Goal: Information Seeking & Learning: Learn about a topic

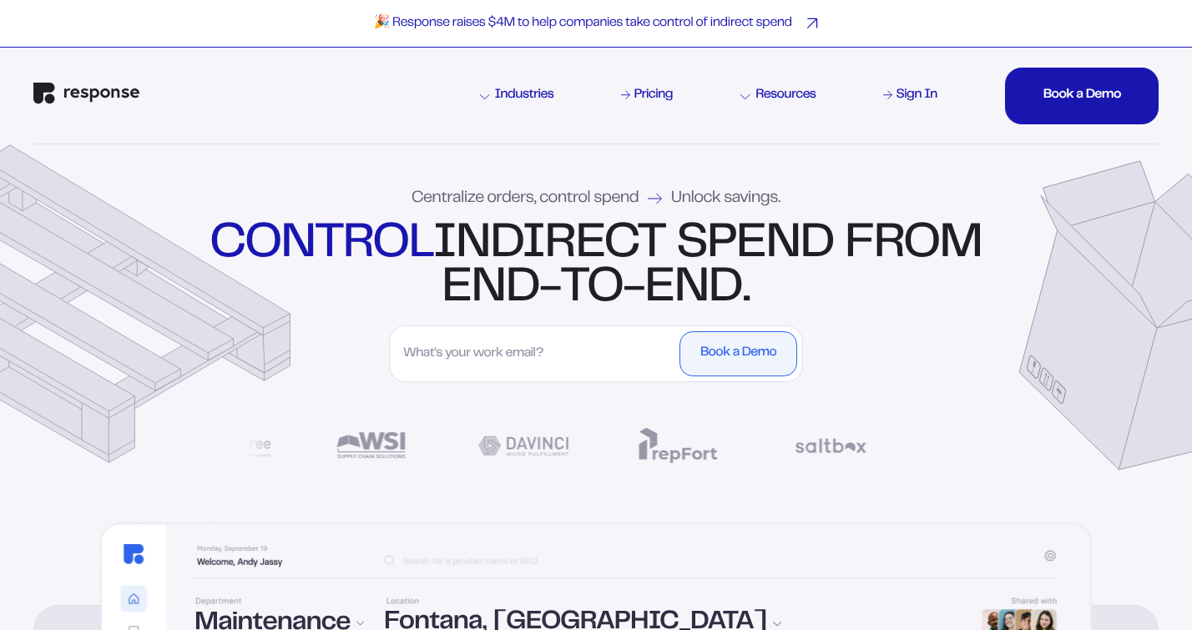
click at [756, 20] on p "🎉 Response raises $4M to help companies take control of indirect spend" at bounding box center [583, 24] width 418 height 18
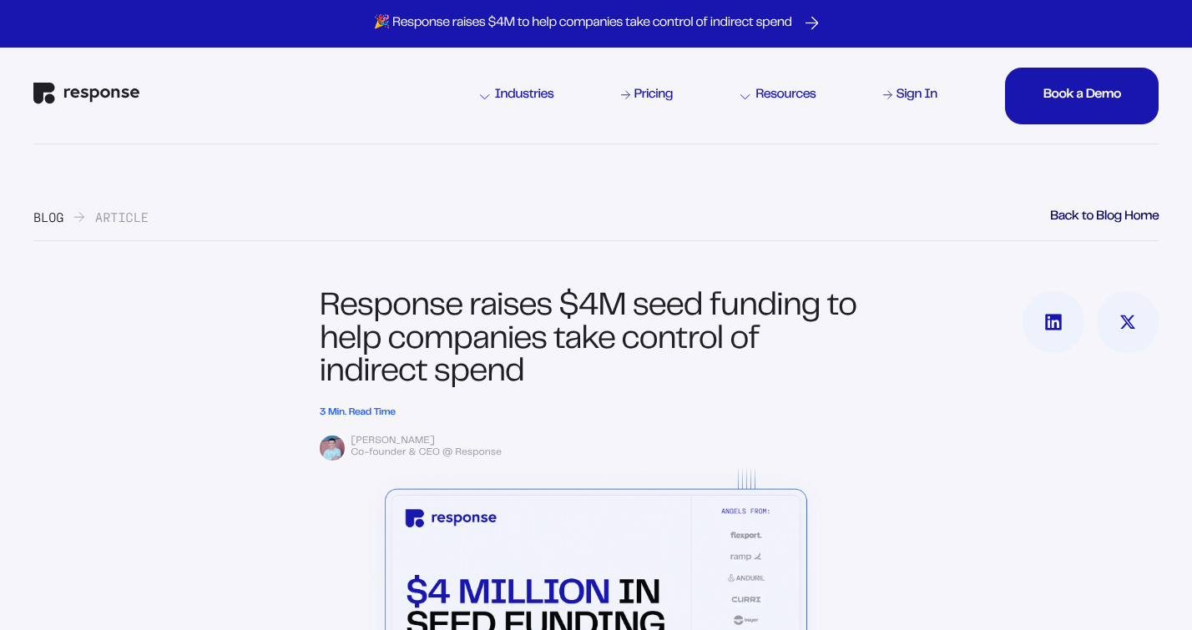
click at [111, 86] on img "Response Home" at bounding box center [86, 94] width 106 height 22
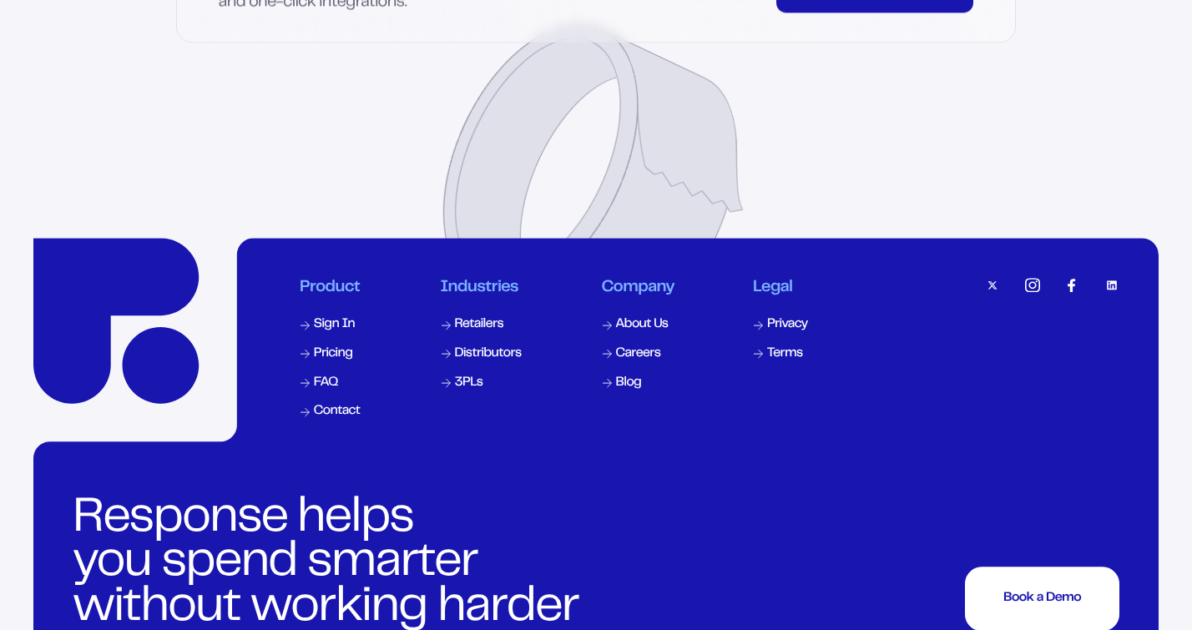
scroll to position [8099, 0]
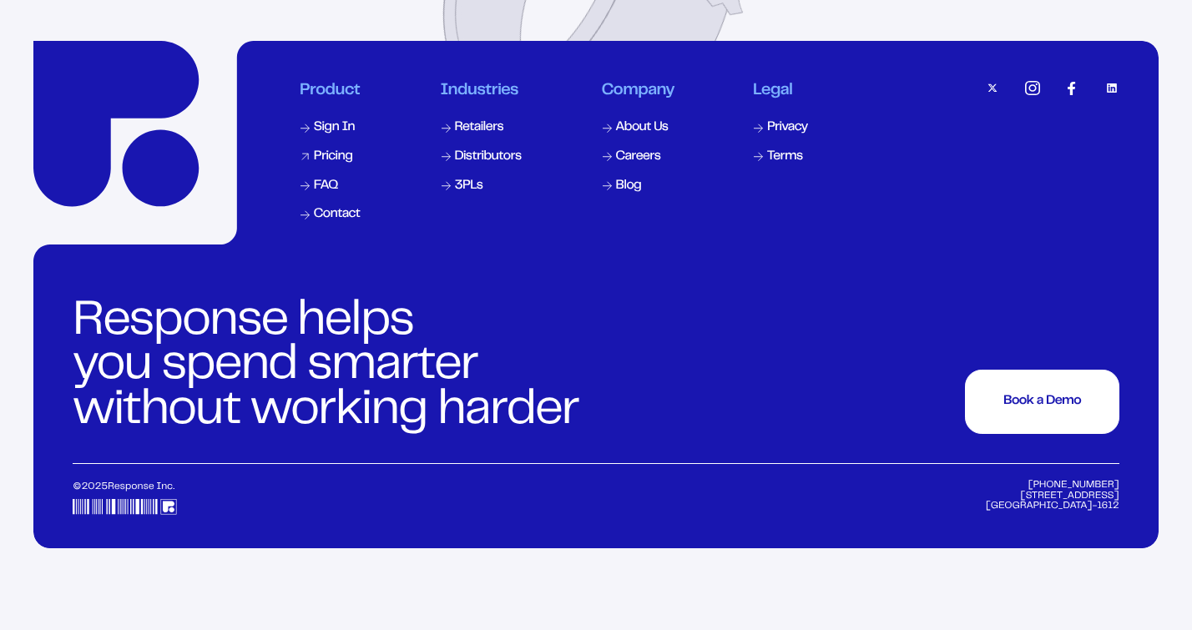
click at [341, 164] on div "Pricing" at bounding box center [333, 157] width 39 height 13
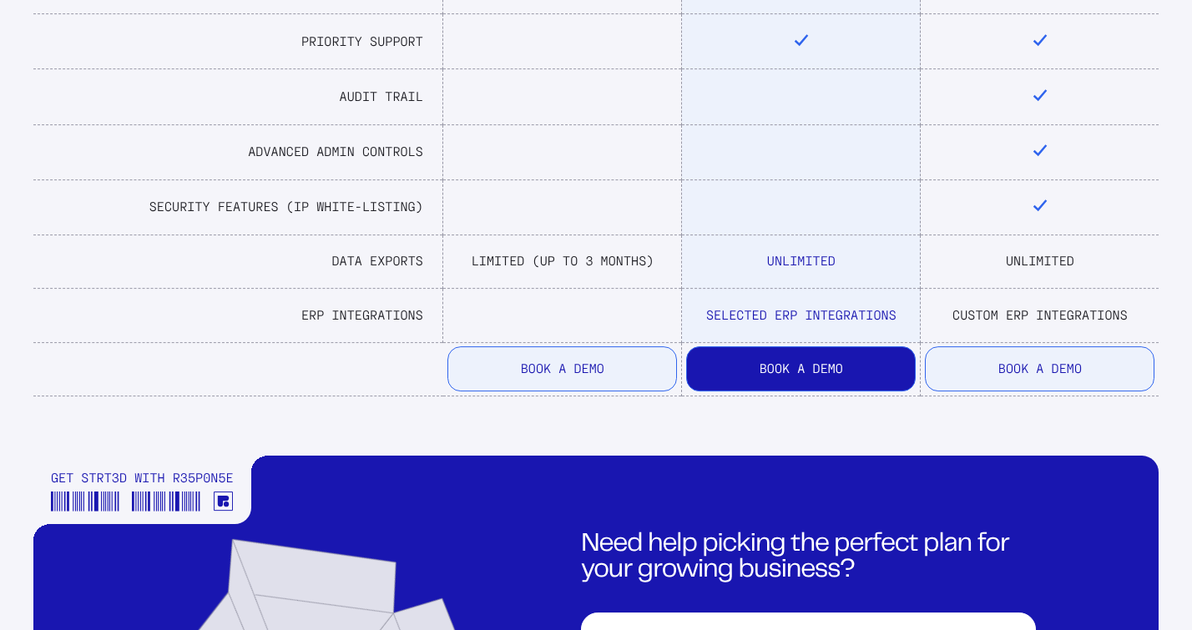
scroll to position [1688, 0]
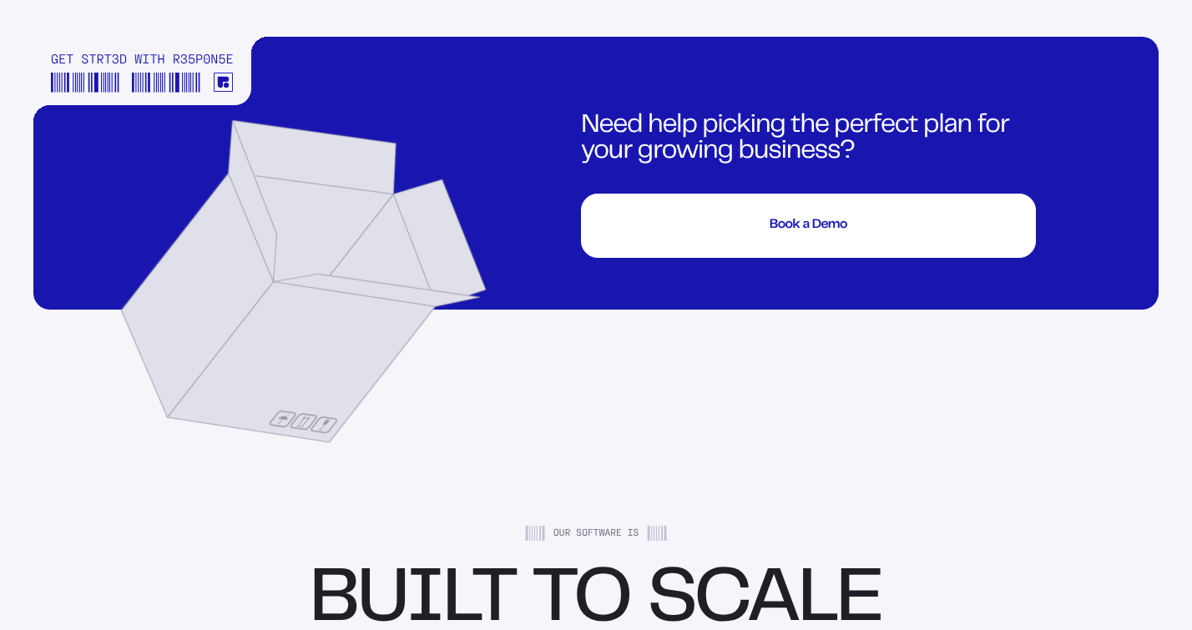
drag, startPoint x: 199, startPoint y: 48, endPoint x: 199, endPoint y: 117, distance: 68.5
click at [199, 117] on div "Get Strt3d with R35p0n5e Get Started Need help picking the perfect plan for you…" at bounding box center [596, 173] width 1126 height 272
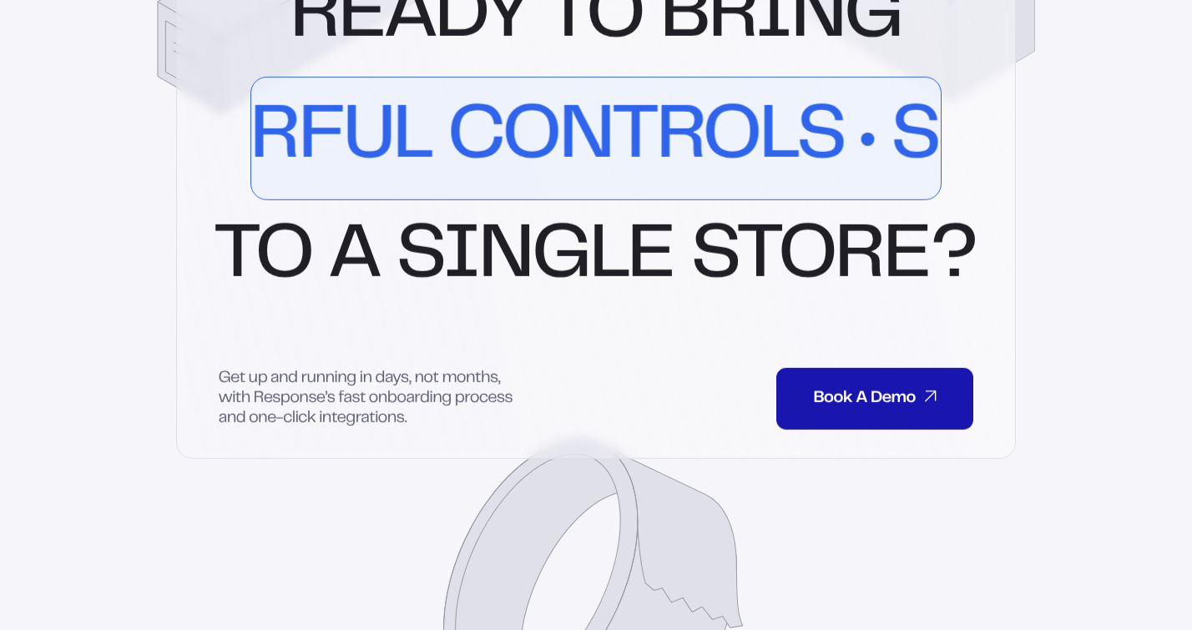
scroll to position [4228, 0]
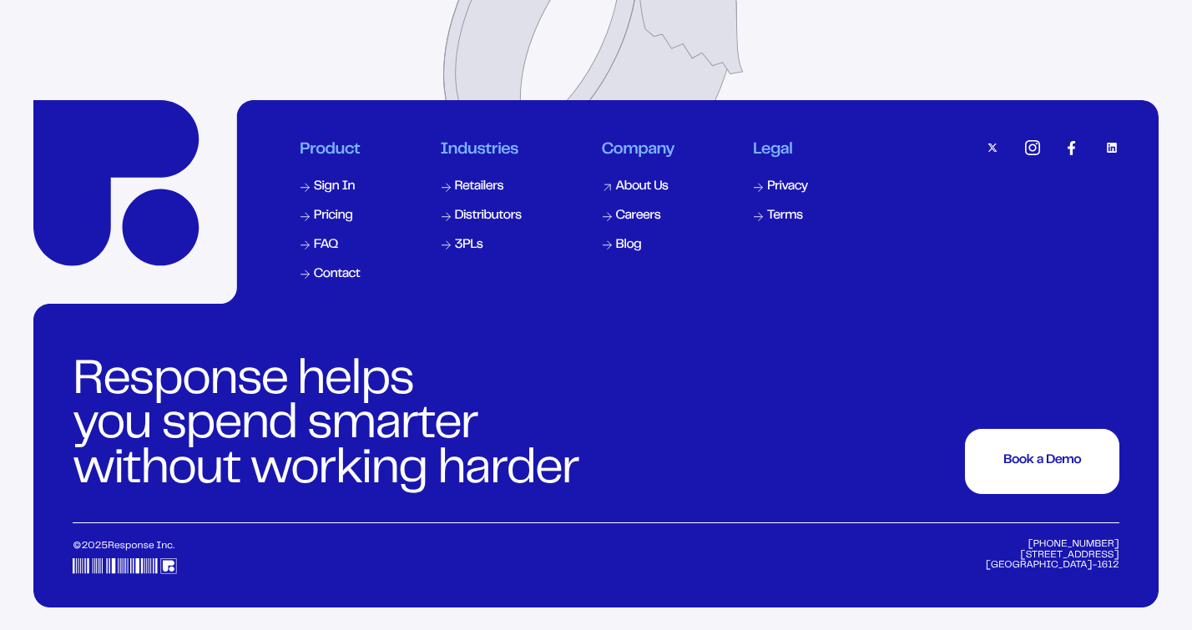
click at [630, 181] on div "About Us" at bounding box center [642, 187] width 53 height 13
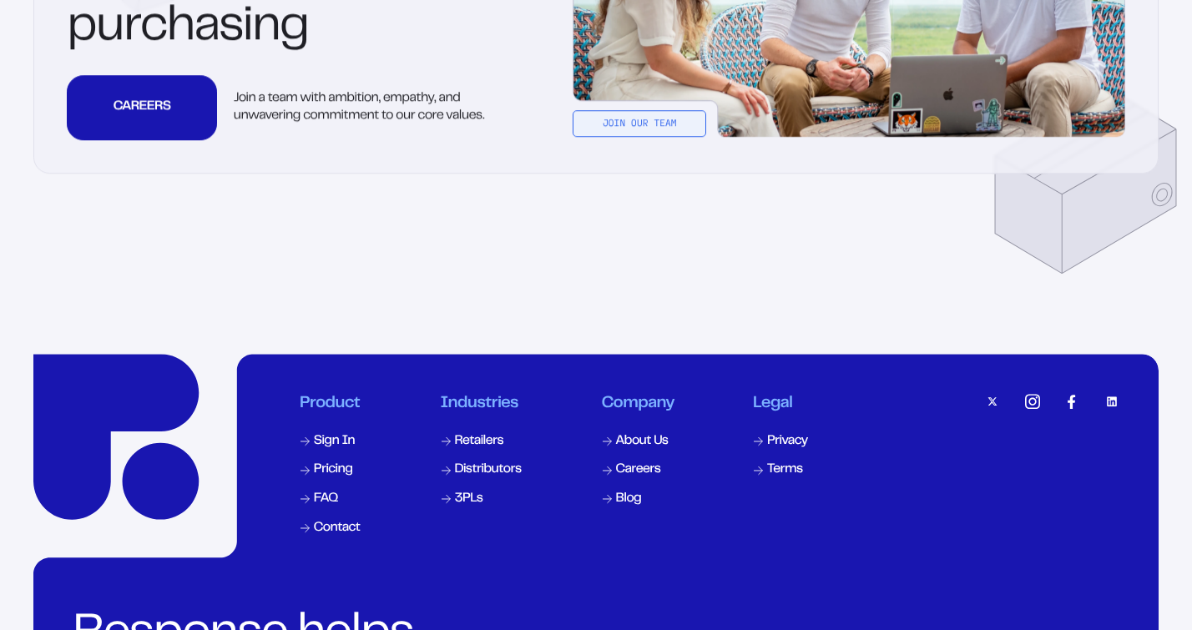
scroll to position [5272, 0]
